Goal: Task Accomplishment & Management: Use online tool/utility

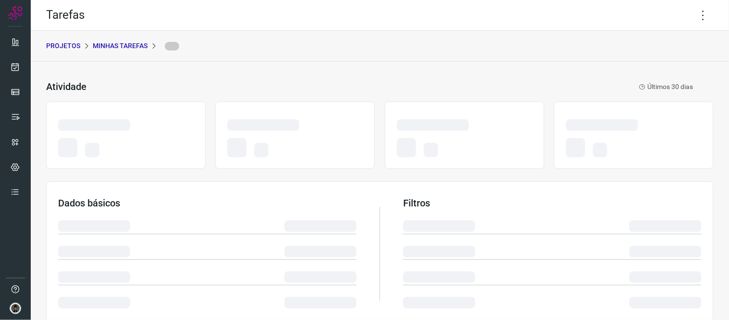
click at [111, 41] on p "Minhas Tarefas" at bounding box center [120, 46] width 55 height 10
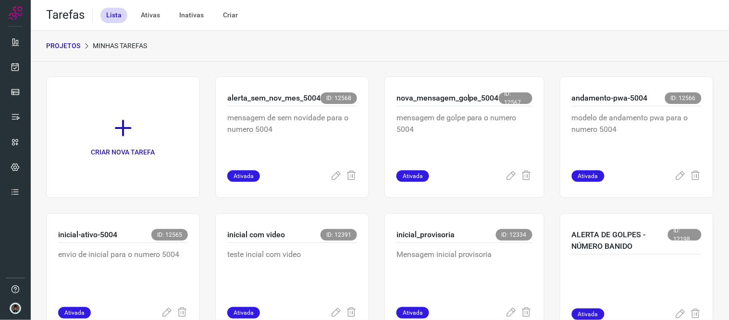
scroll to position [620, 0]
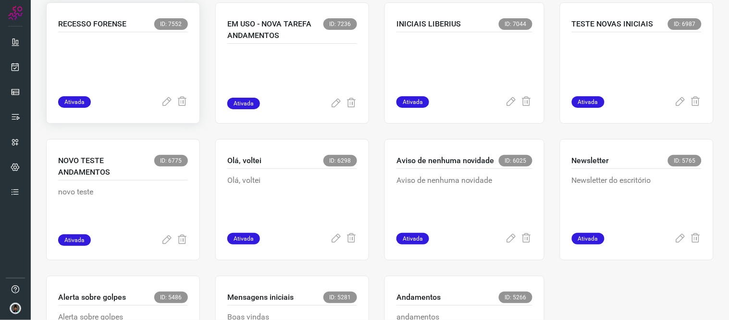
click at [92, 19] on div "RECESSO FORENSE ID: 7552 Ativada" at bounding box center [123, 62] width 154 height 121
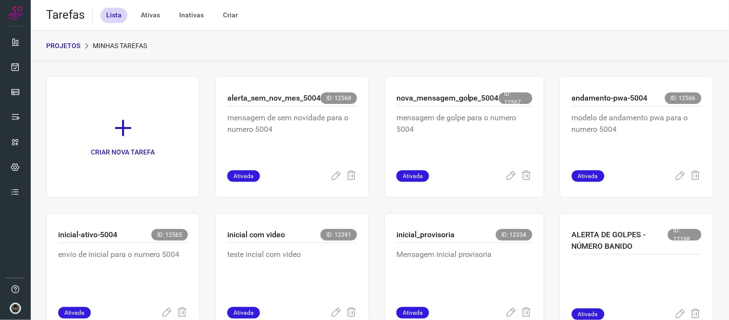
scroll to position [620, 0]
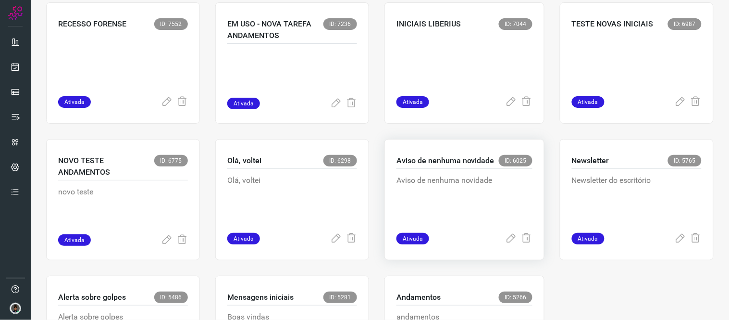
click at [419, 161] on p "Aviso de nenhuma novidade" at bounding box center [446, 161] width 98 height 12
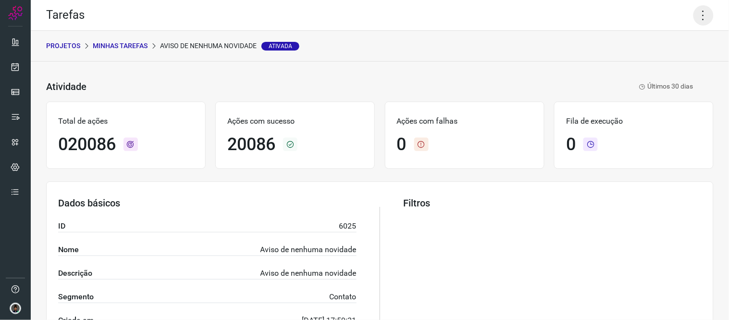
click at [701, 13] on icon at bounding box center [704, 15] width 20 height 20
click at [649, 58] on li "Executar" at bounding box center [662, 62] width 88 height 15
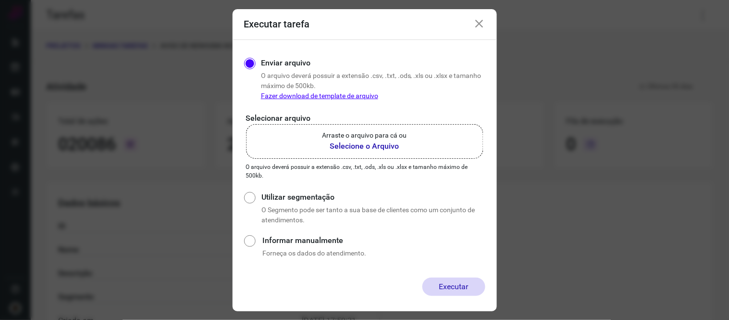
click at [384, 143] on b "Selecione o Arquivo" at bounding box center [365, 146] width 85 height 12
click at [0, 0] on input "Arraste o arquivo para cá ou Selecione o Arquivo" at bounding box center [0, 0] width 0 height 0
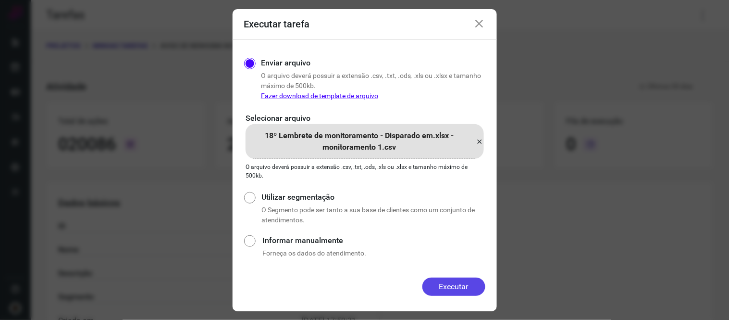
click at [449, 288] on button "Executar" at bounding box center [454, 286] width 63 height 18
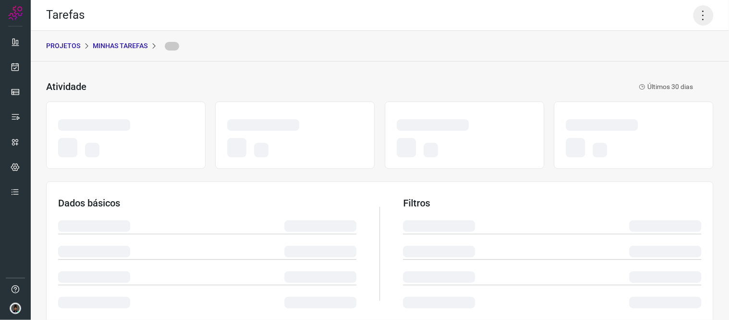
click at [694, 13] on icon at bounding box center [704, 15] width 20 height 20
click at [704, 16] on icon at bounding box center [704, 15] width 20 height 20
click at [695, 17] on icon at bounding box center [704, 15] width 20 height 20
click at [702, 25] on icon at bounding box center [704, 15] width 20 height 20
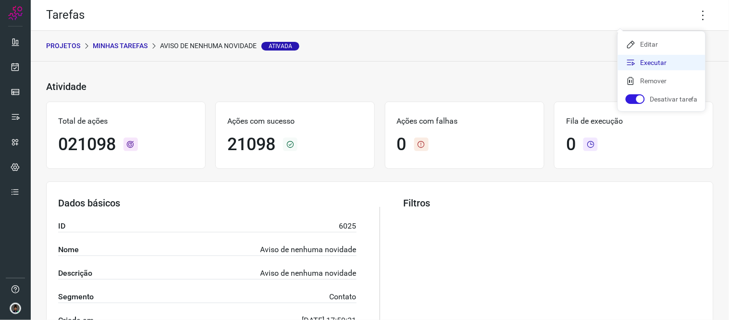
click at [643, 63] on li "Executar" at bounding box center [662, 62] width 88 height 15
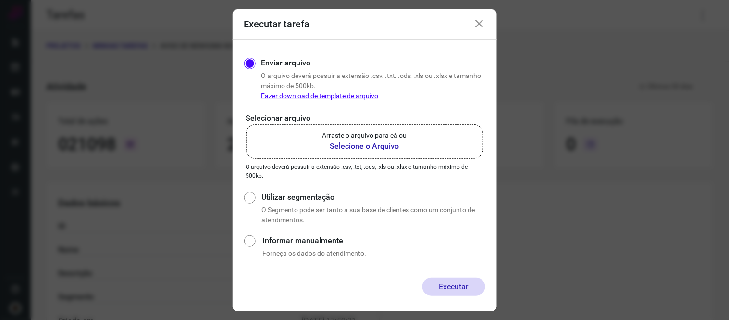
click at [375, 137] on p "Arraste o arquivo para cá ou" at bounding box center [365, 135] width 85 height 10
click at [0, 0] on input "Arraste o arquivo para cá ou Selecione o Arquivo" at bounding box center [0, 0] width 0 height 0
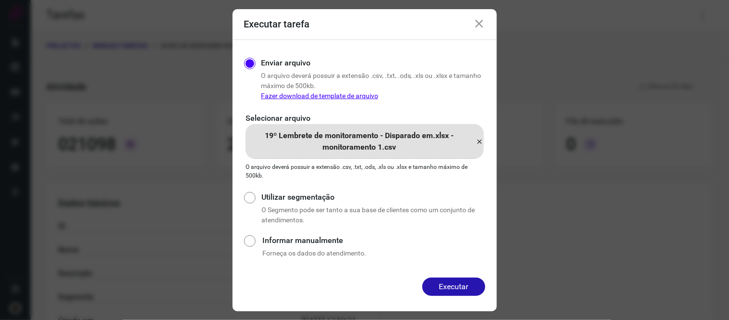
click at [449, 287] on button "Executar" at bounding box center [454, 286] width 63 height 18
